Goal: Use online tool/utility

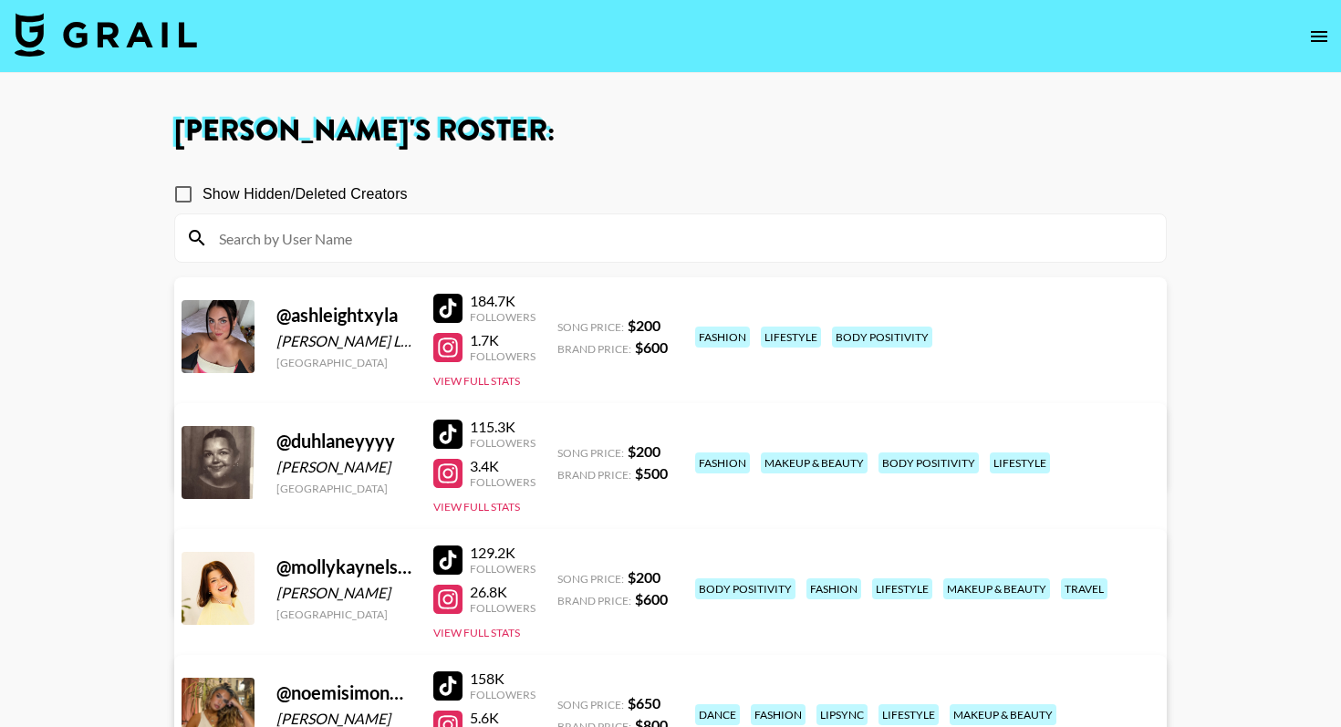
click at [161, 32] on img at bounding box center [106, 35] width 182 height 44
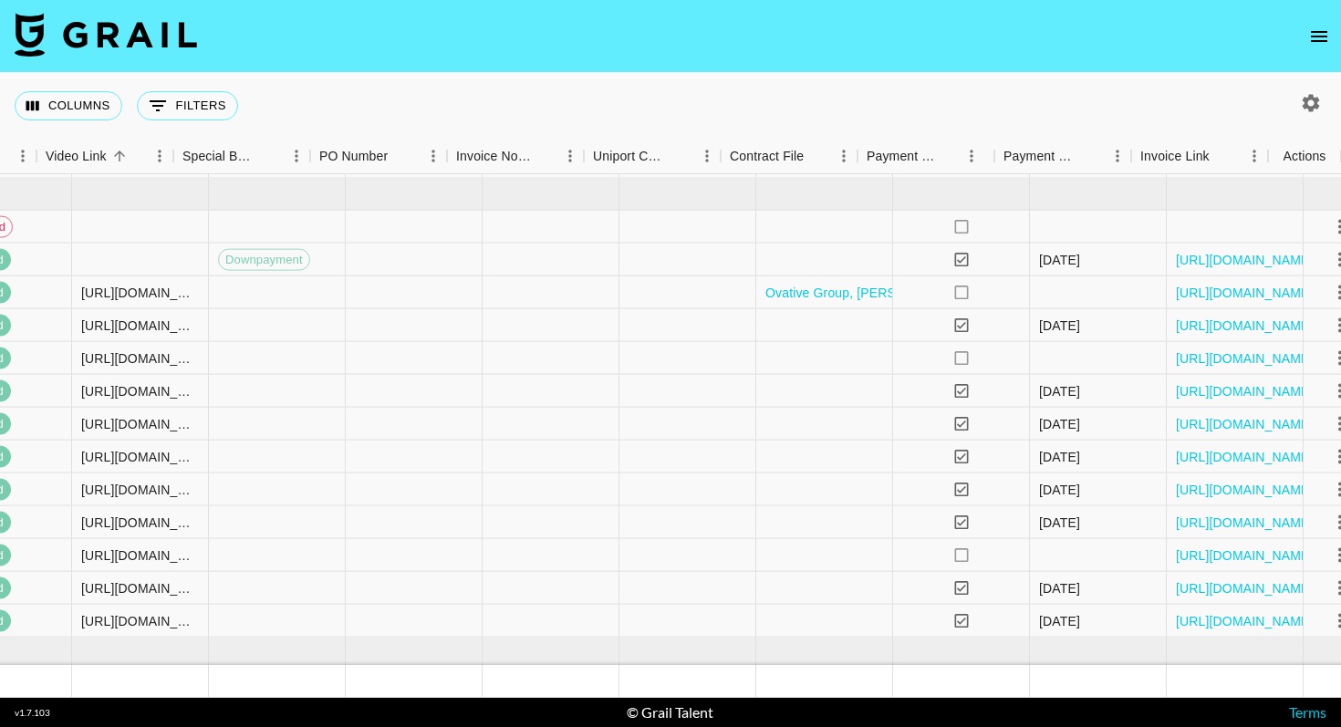
scroll to position [1078, 1687]
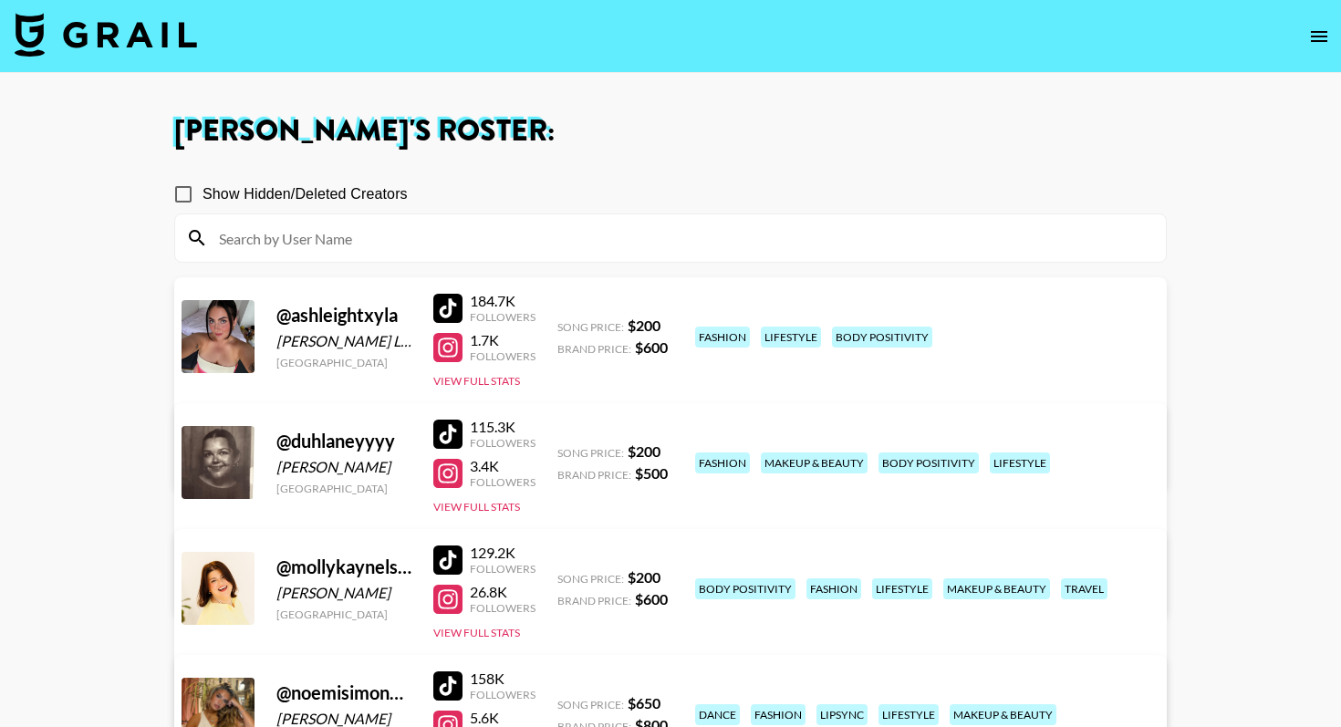
click at [144, 40] on img at bounding box center [106, 35] width 182 height 44
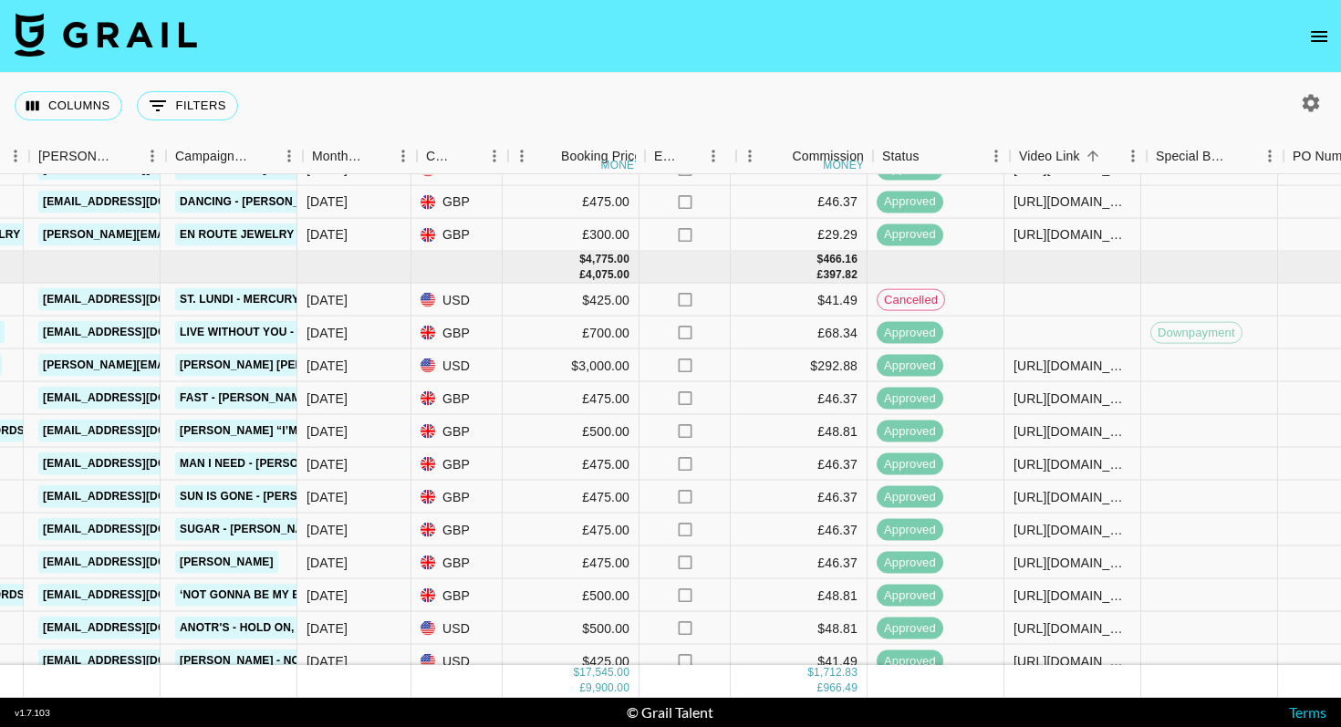
scroll to position [1005, 747]
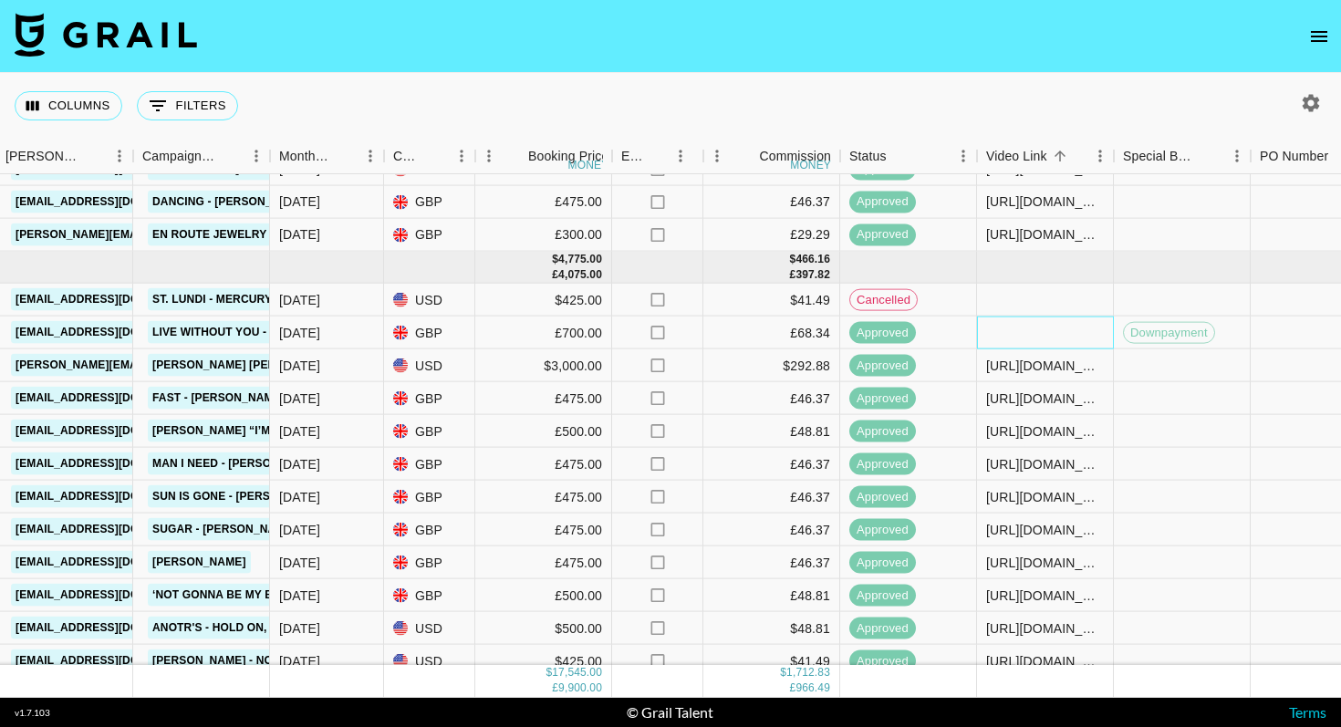
click at [1028, 333] on div at bounding box center [1045, 333] width 137 height 33
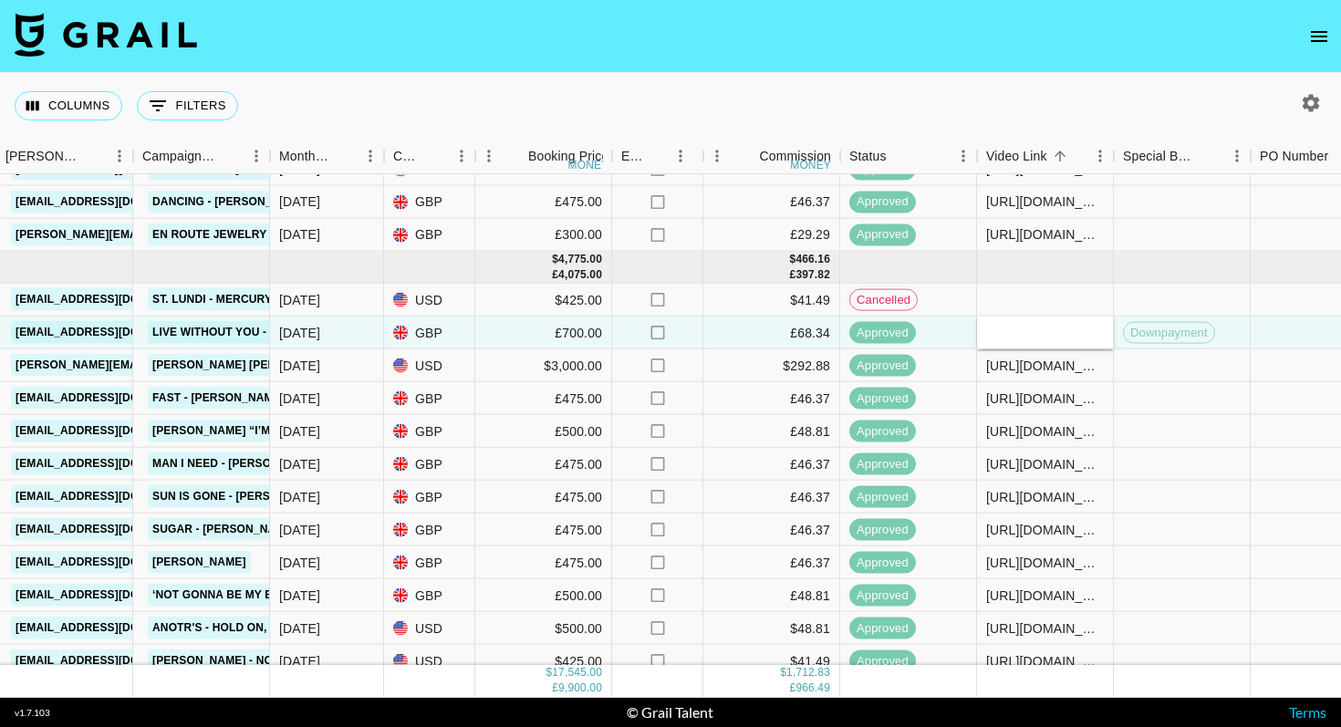
type input "[URL][DOMAIN_NAME]"
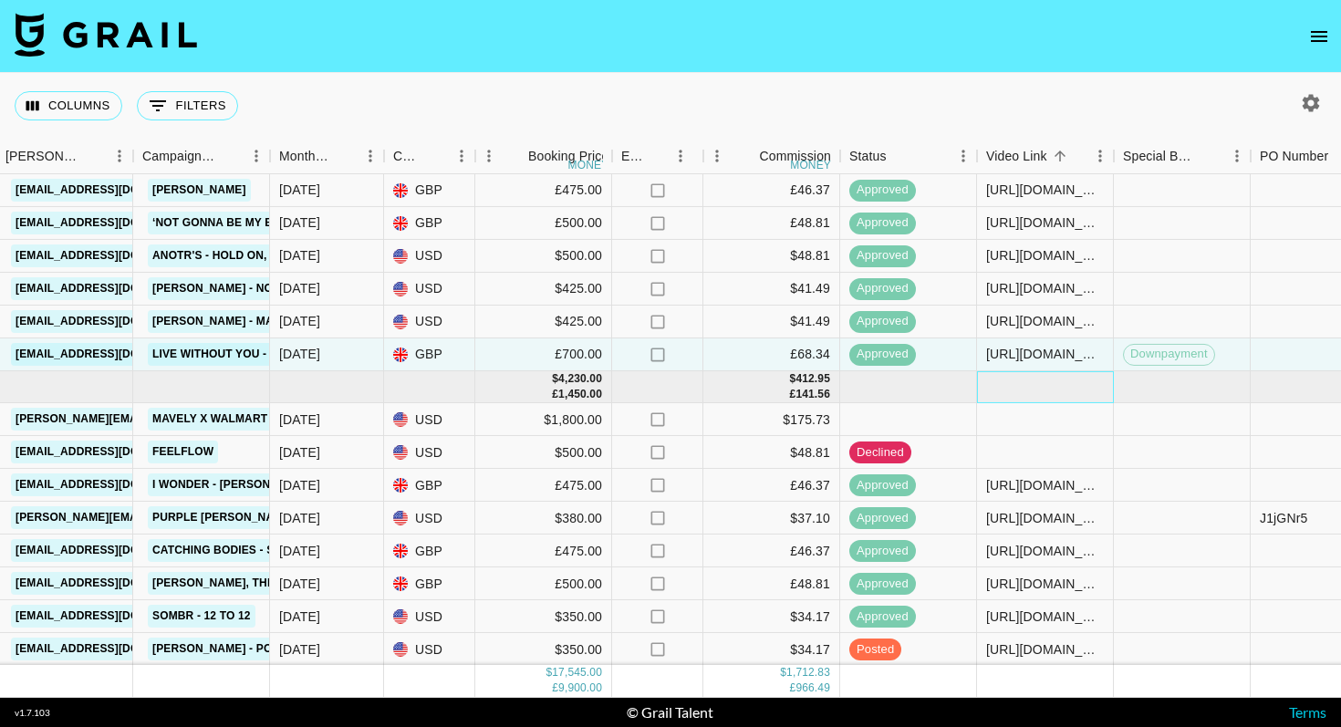
scroll to position [1377, 747]
